Goal: Task Accomplishment & Management: Manage account settings

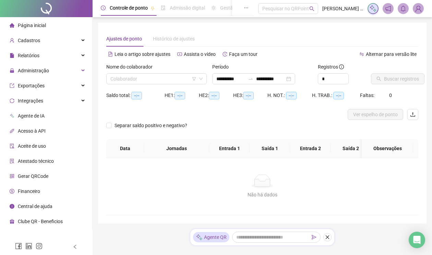
type input "**********"
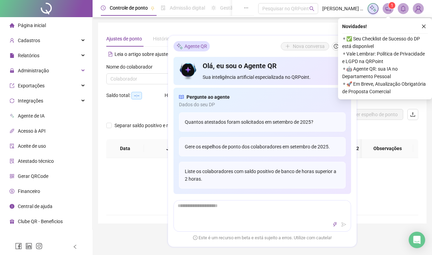
click at [247, 30] on div "**********" at bounding box center [262, 123] width 329 height 201
click at [423, 27] on icon "close" at bounding box center [424, 27] width 4 height 4
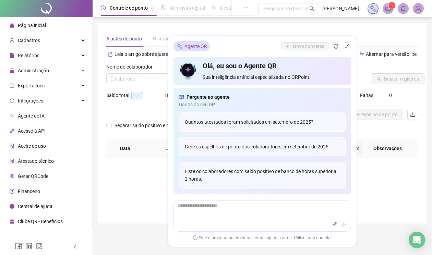
click at [141, 73] on div "Nome do colaborador" at bounding box center [156, 68] width 101 height 10
click at [144, 84] on input "search" at bounding box center [153, 79] width 86 height 10
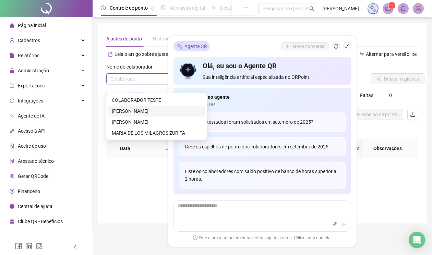
click at [157, 109] on div "[PERSON_NAME]" at bounding box center [157, 111] width 90 height 8
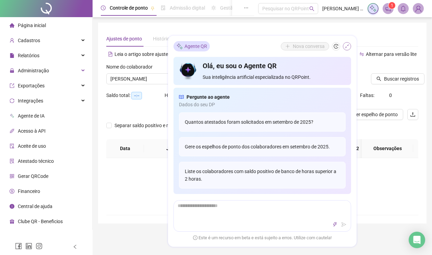
click at [349, 45] on icon "shrink" at bounding box center [347, 46] width 5 height 5
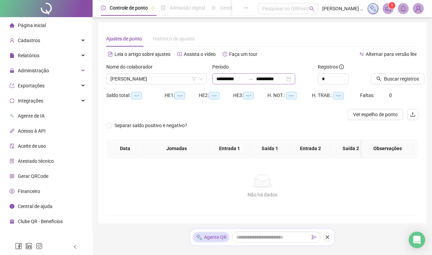
click at [251, 82] on div at bounding box center [250, 78] width 11 height 5
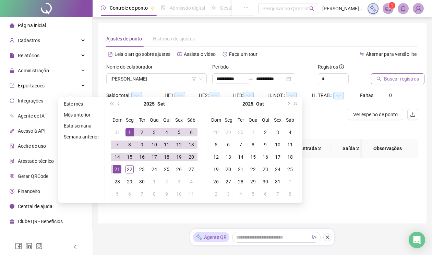
click at [381, 82] on button "Buscar registros" at bounding box center [398, 78] width 54 height 11
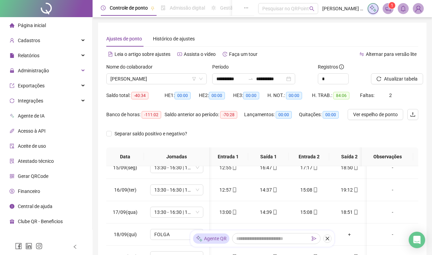
scroll to position [124, 0]
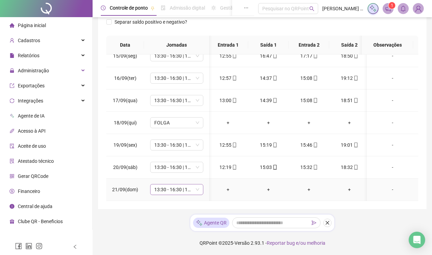
click at [199, 185] on span "13:30 - 16:30 | 17:30 - 21:50" at bounding box center [176, 190] width 45 height 10
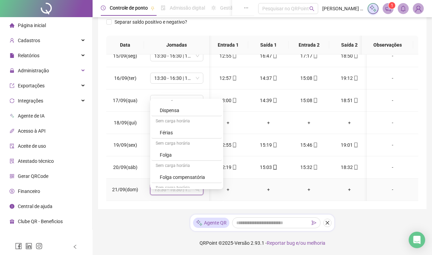
scroll to position [113, 0]
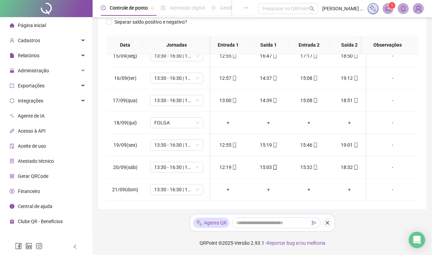
click at [160, 231] on footer "QRPoint © 2025 - Versão 2.93.1 - Reportar bug e/ou melhoria" at bounding box center [263, 243] width 340 height 24
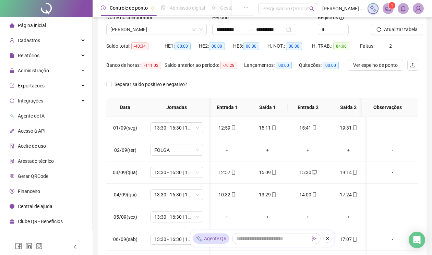
scroll to position [30, 0]
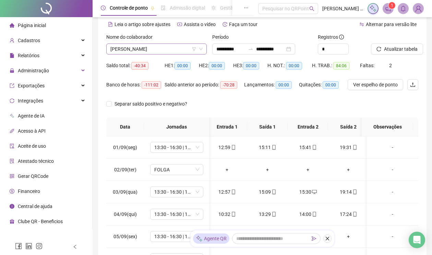
click at [153, 54] on span "[PERSON_NAME]" at bounding box center [156, 49] width 92 height 10
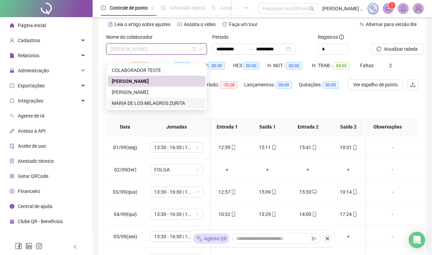
click at [153, 101] on div "MARIA DE LOS MILAGROS ZURITA" at bounding box center [157, 103] width 90 height 8
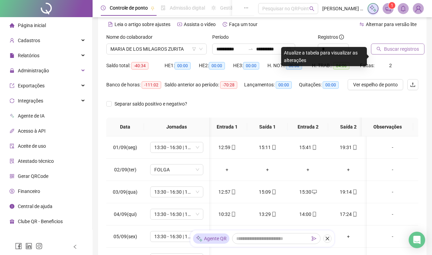
click at [372, 55] on button "Buscar registros" at bounding box center [398, 49] width 54 height 11
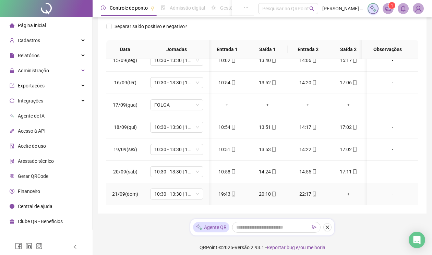
scroll to position [106, 0]
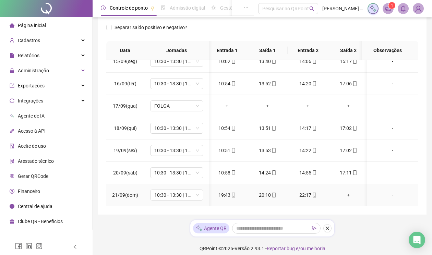
click at [307, 199] on div "22:17" at bounding box center [308, 195] width 30 height 8
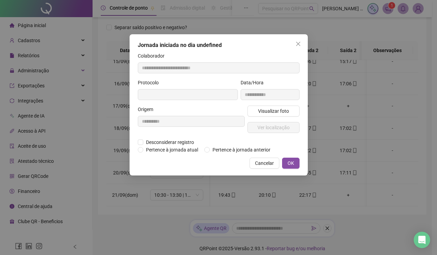
type input "**********"
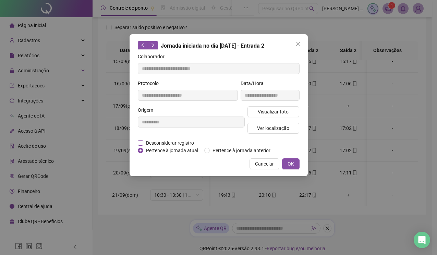
click at [167, 143] on span "Desconsiderar registro" at bounding box center [170, 143] width 54 height 8
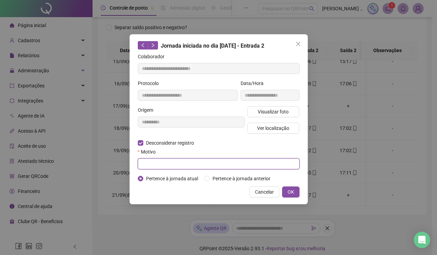
click at [244, 167] on input "text" at bounding box center [219, 163] width 162 height 11
type input "****"
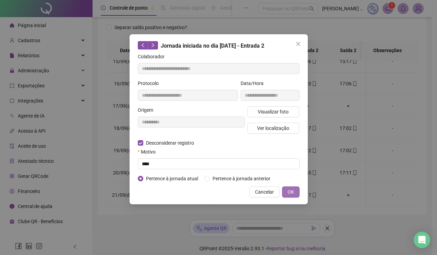
click at [293, 196] on span "OK" at bounding box center [291, 192] width 7 height 8
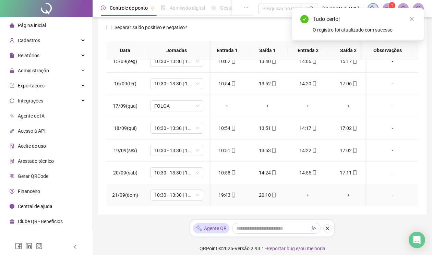
click at [307, 199] on div "+" at bounding box center [308, 195] width 30 height 8
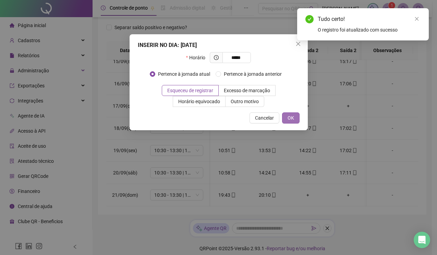
type input "*****"
click at [291, 119] on span "OK" at bounding box center [291, 118] width 7 height 8
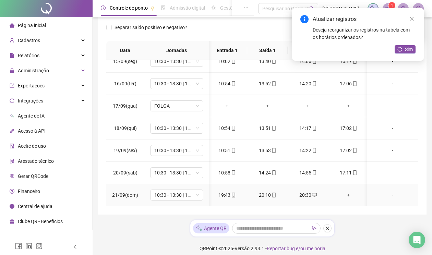
click at [348, 199] on div "+" at bounding box center [349, 195] width 30 height 8
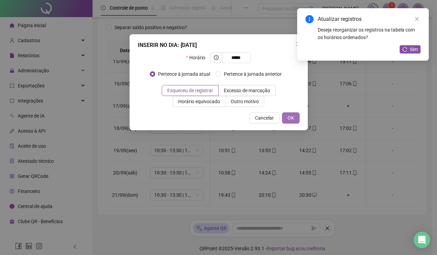
type input "*****"
click at [292, 118] on span "OK" at bounding box center [291, 118] width 7 height 8
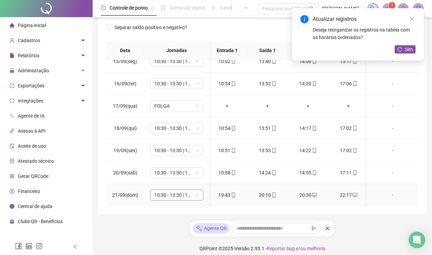
click at [196, 200] on span "10:30 - 13:30 | 14:30 - 18:50" at bounding box center [176, 195] width 45 height 10
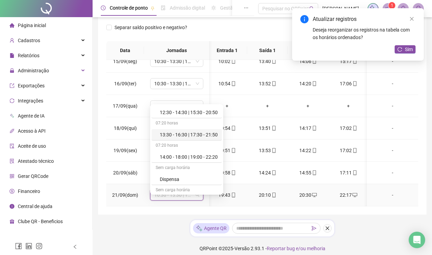
scroll to position [32, 0]
click at [185, 158] on div "14:00 - 18:00 | 19:00 - 22:20" at bounding box center [189, 157] width 58 height 8
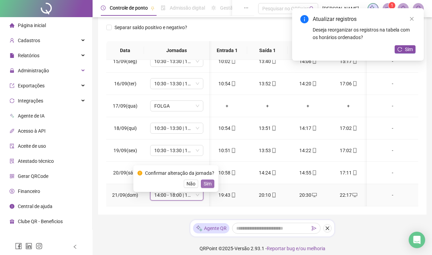
click at [211, 184] on span "Sim" at bounding box center [208, 184] width 8 height 8
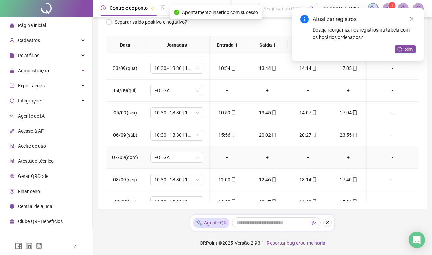
scroll to position [0, 2]
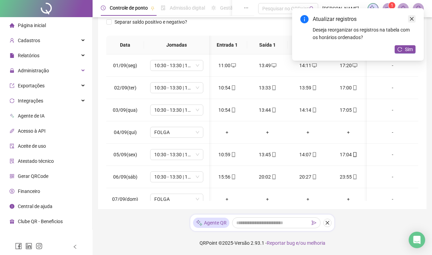
click at [412, 17] on icon "close" at bounding box center [412, 18] width 5 height 5
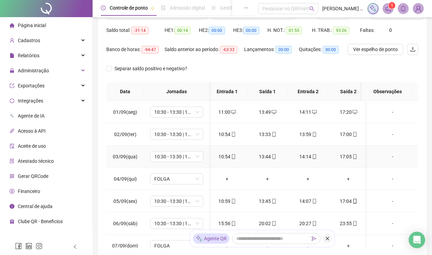
scroll to position [0, 0]
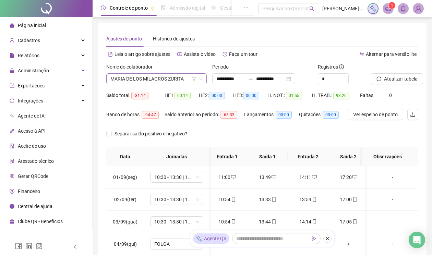
click at [158, 84] on span "MARIA DE LOS MILAGROS ZURITA" at bounding box center [156, 79] width 92 height 10
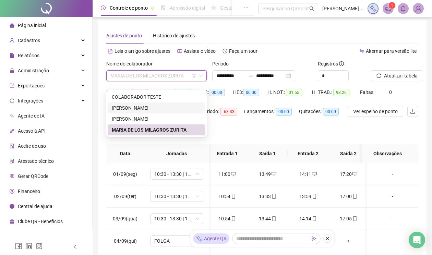
scroll to position [2, 0]
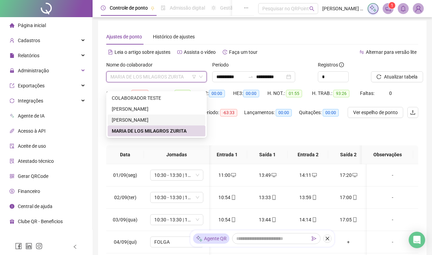
click at [150, 119] on div "[PERSON_NAME]" at bounding box center [157, 120] width 90 height 8
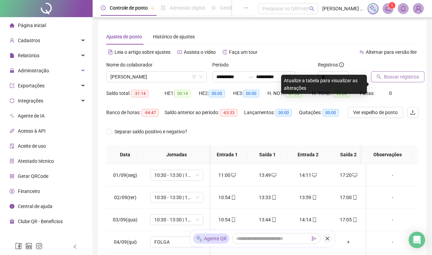
click at [398, 81] on span "Buscar registros" at bounding box center [401, 77] width 35 height 8
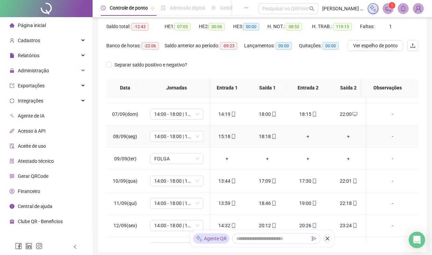
scroll to position [133, 2]
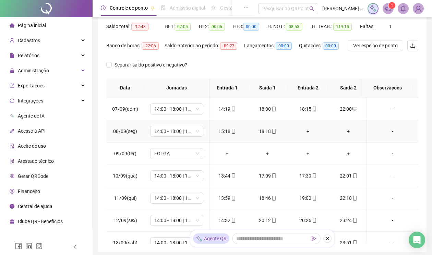
click at [309, 135] on div "+" at bounding box center [308, 132] width 30 height 8
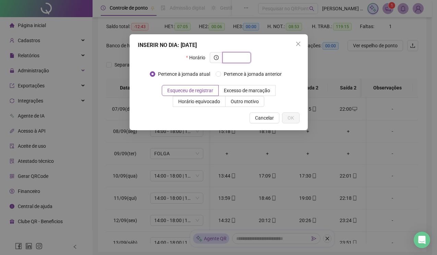
click at [240, 60] on input "text" at bounding box center [236, 58] width 19 height 8
click at [238, 56] on input "text" at bounding box center [236, 58] width 19 height 8
click at [266, 120] on span "Cancelar" at bounding box center [264, 118] width 19 height 8
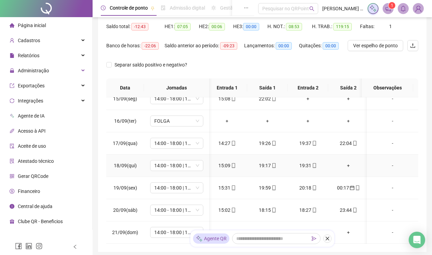
scroll to position [327, 2]
click at [347, 169] on div "+" at bounding box center [349, 166] width 30 height 8
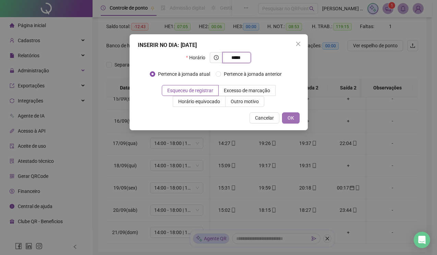
type input "*****"
click at [290, 116] on span "OK" at bounding box center [291, 118] width 7 height 8
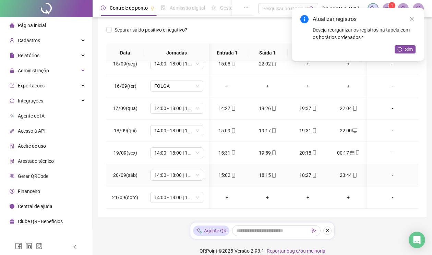
scroll to position [107, 0]
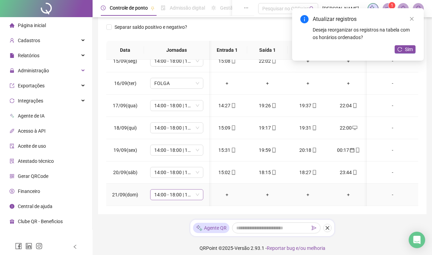
click at [200, 200] on div "14:00 - 18:00 | 19:00 - 22:20" at bounding box center [176, 194] width 53 height 11
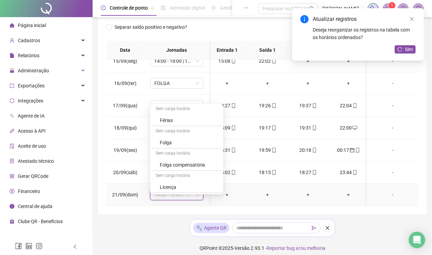
scroll to position [108, 0]
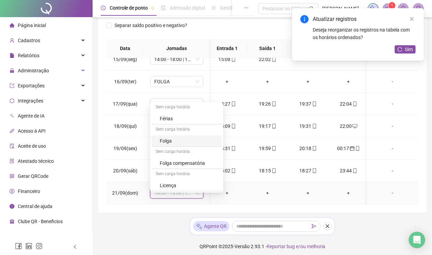
click at [184, 140] on div "Folga" at bounding box center [189, 141] width 58 height 8
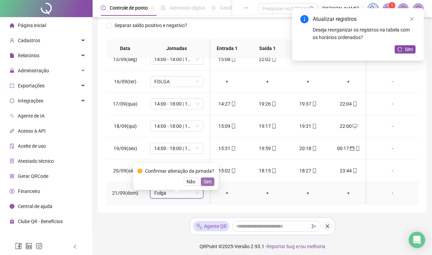
click at [207, 180] on span "Sim" at bounding box center [208, 182] width 8 height 8
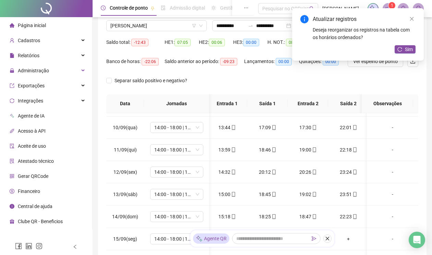
scroll to position [0, 0]
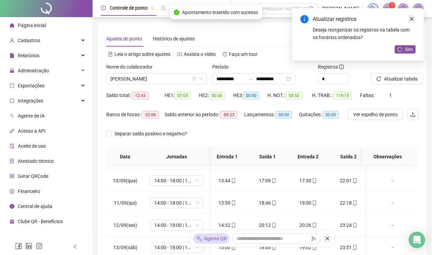
click at [410, 20] on icon "close" at bounding box center [412, 18] width 5 height 5
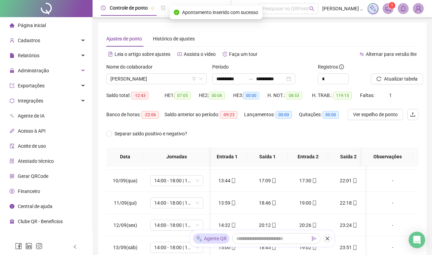
click at [271, 36] on div "Ajustes de ponto Histórico de ajustes" at bounding box center [262, 39] width 312 height 16
click at [234, 142] on div "Separar saldo positivo e negativo?" at bounding box center [262, 137] width 312 height 19
